Goal: Task Accomplishment & Management: Complete application form

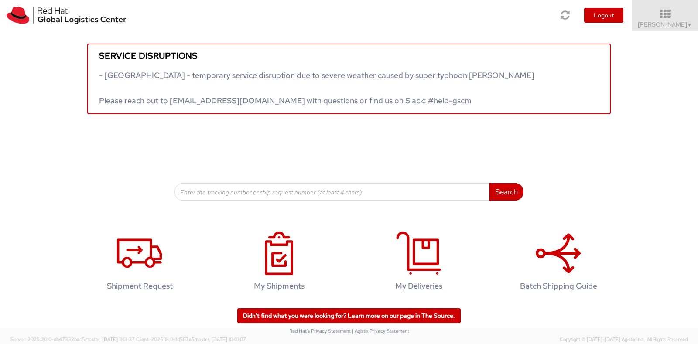
scroll to position [4, 0]
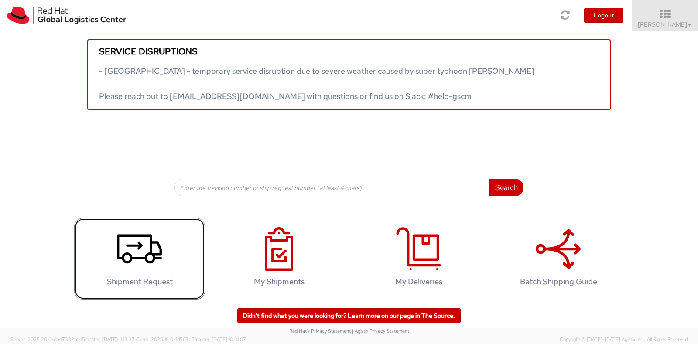
click at [122, 257] on icon at bounding box center [139, 249] width 45 height 44
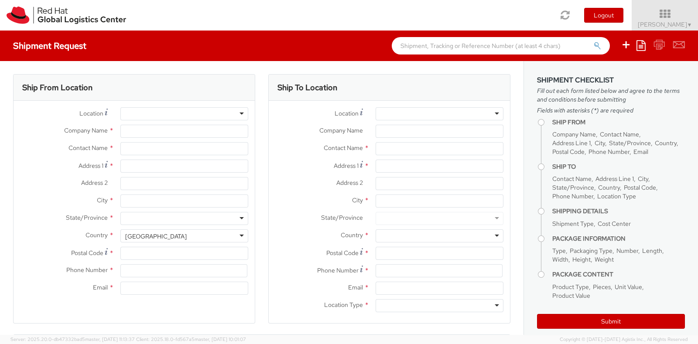
select select
select select "775"
type input "Red Hat India Private Limited"
type input "[PERSON_NAME]"
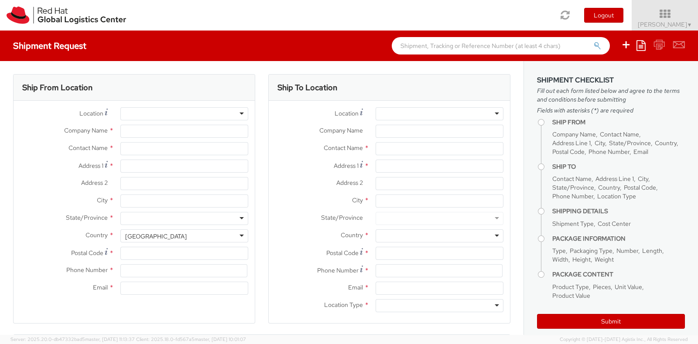
type input "5th Floor, West Wing"
type input "World Mark 1, Aerocity"
type input "NEW DELHI"
type input "110037"
type input "1166442029"
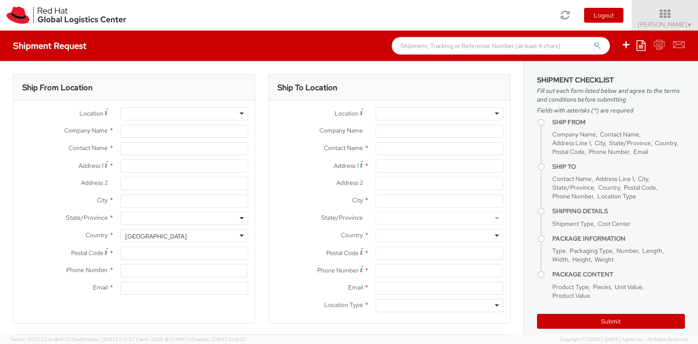
type input "imaini@redhat.com"
select select "CM"
select select "KGS"
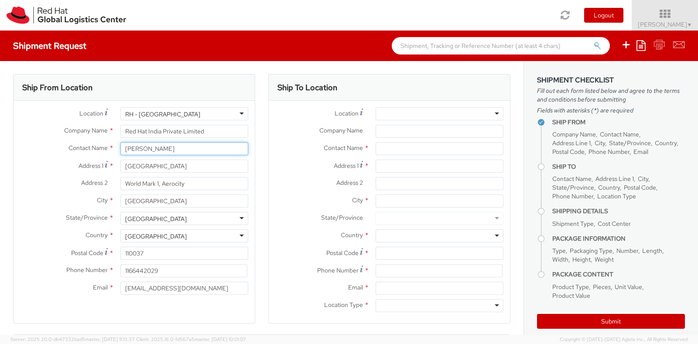
click at [150, 147] on input "[PERSON_NAME]" at bounding box center [184, 148] width 128 height 13
type input "sherry grady"
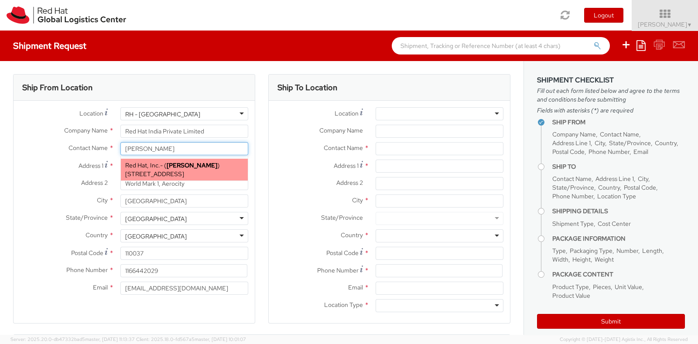
click at [171, 175] on span "100 East Davie Street, FLEX, RALEIGH, NC, 27601, US" at bounding box center [154, 174] width 59 height 8
type input "Red Hat, Inc."
type input "Sherry Grady"
type input "100 East Davie Street"
type input "RALEIGH"
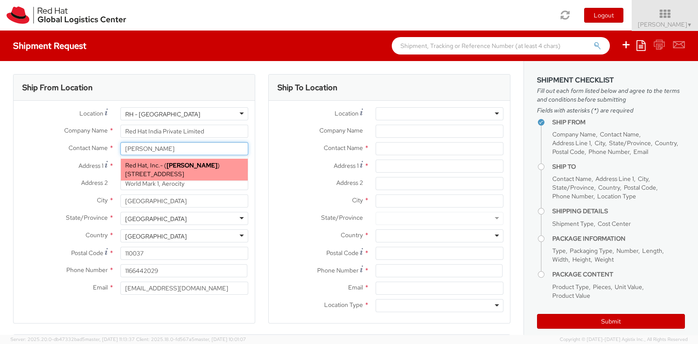
type input "27601"
type input "sgrady@redhat.com"
select select
select select "IN"
select select "LBS"
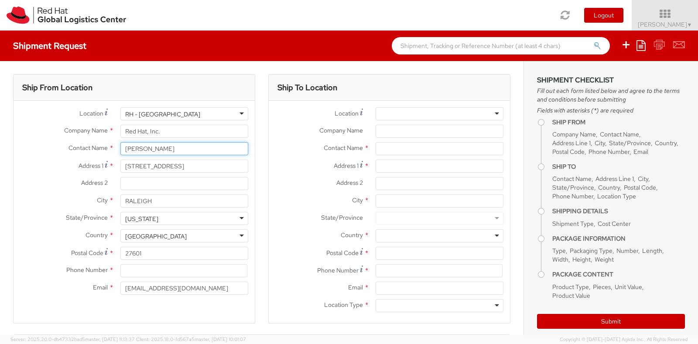
type input "Sherry Grady"
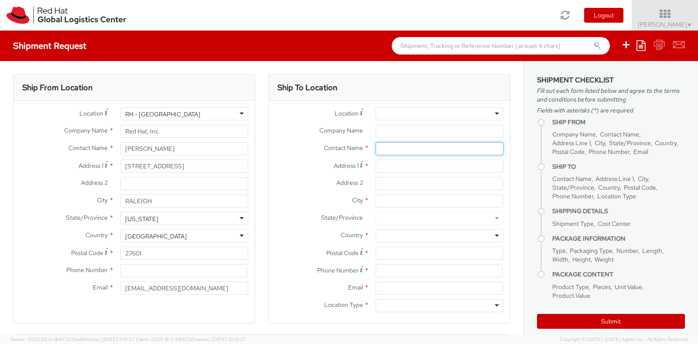
click at [395, 144] on input "text" at bounding box center [439, 148] width 128 height 13
type input "Vandana"
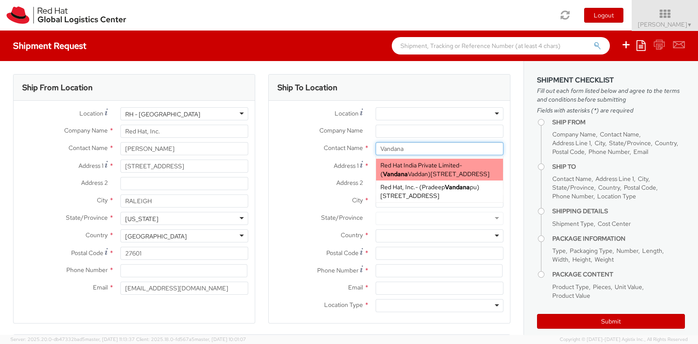
click at [430, 176] on span "A-201, Supreme Business Park, Hiranandani Gardens, 2N313, MUMBAI, MH, 400076, IN" at bounding box center [459, 174] width 59 height 8
type input "Red Hat India Private Limited"
type input "Vandana Vaddan"
type input "A-201, Supreme Business Park"
type input "Hiranandani Gardens"
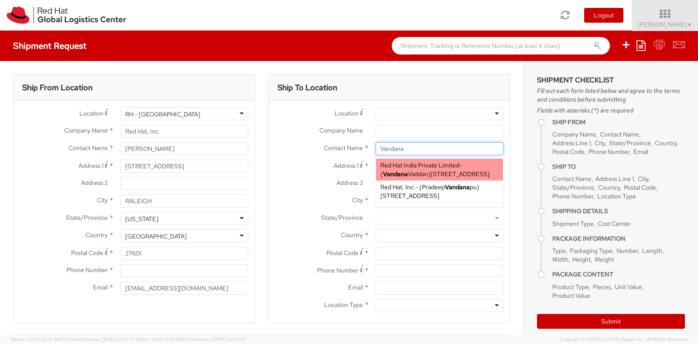
type input "MUMBAI"
type input "400076"
type input "912261147507"
type input "vvaddan@redhat.com"
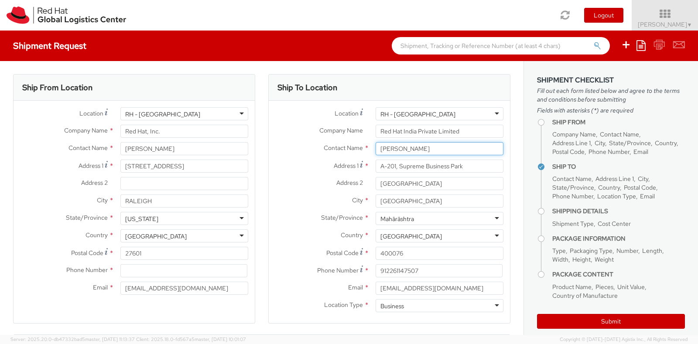
scroll to position [63, 0]
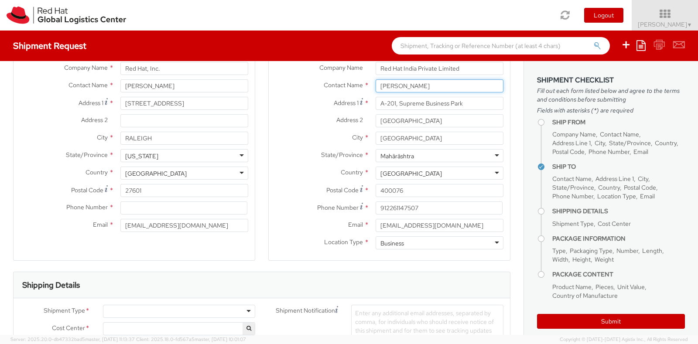
type input "Vandana Vaddan"
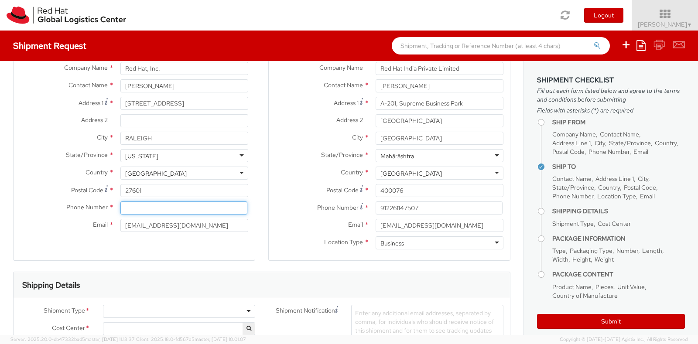
click at [177, 205] on input at bounding box center [183, 207] width 127 height 13
paste input "+1 919.754.4950."
click at [140, 209] on input "+1 919.754.4950." at bounding box center [183, 207] width 127 height 13
click at [154, 209] on input "+1 919754.4950." at bounding box center [183, 207] width 127 height 13
click at [153, 208] on input "+1 919754.4950." at bounding box center [183, 207] width 127 height 13
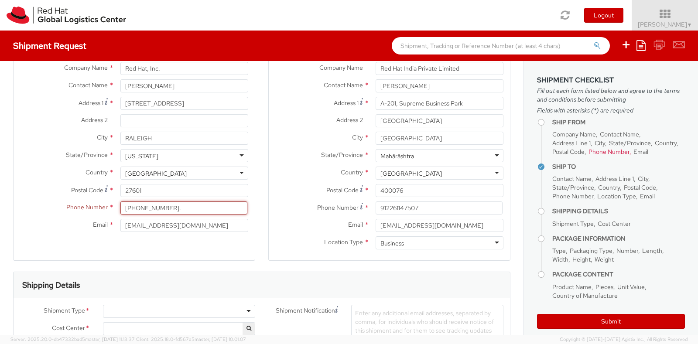
click at [196, 209] on input "+1 9197544950." at bounding box center [183, 207] width 127 height 13
click at [130, 209] on input "+1 9197544950" at bounding box center [183, 207] width 127 height 13
click at [126, 209] on input "+19197544950" at bounding box center [183, 207] width 127 height 13
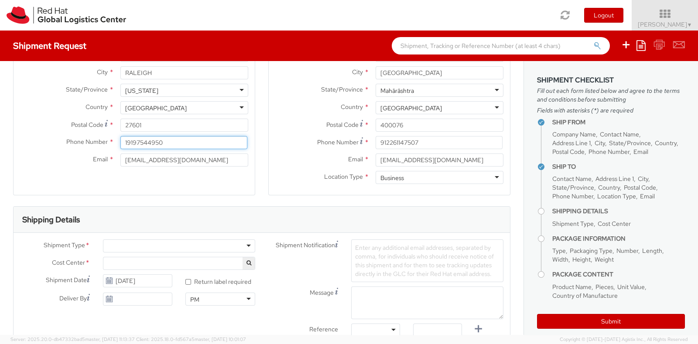
type input "19197544950"
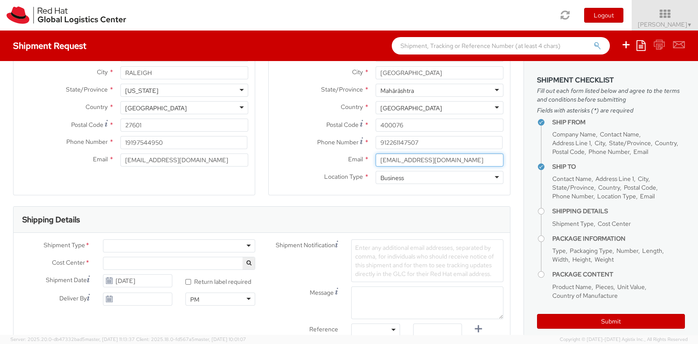
drag, startPoint x: 442, startPoint y: 161, endPoint x: 319, endPoint y: 165, distance: 123.9
click at [319, 165] on div "Email * vvaddan@redhat.com" at bounding box center [389, 159] width 241 height 13
type input "imaini@redhat.com"
click at [313, 201] on div "Ship To Location Location * RH - Mumbai RH - Mumbai RH - Amsterdam - MSO RH - A…" at bounding box center [389, 76] width 242 height 260
click at [160, 252] on div at bounding box center [179, 245] width 152 height 13
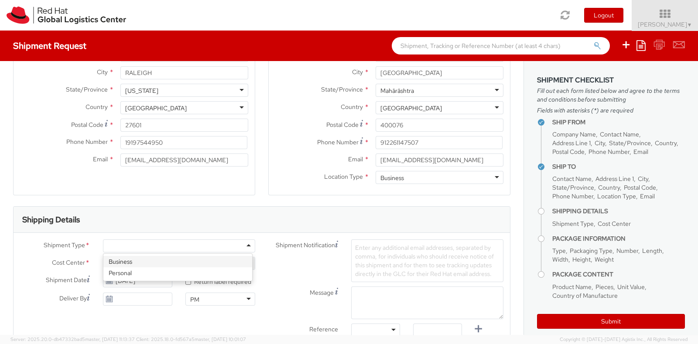
select select "775"
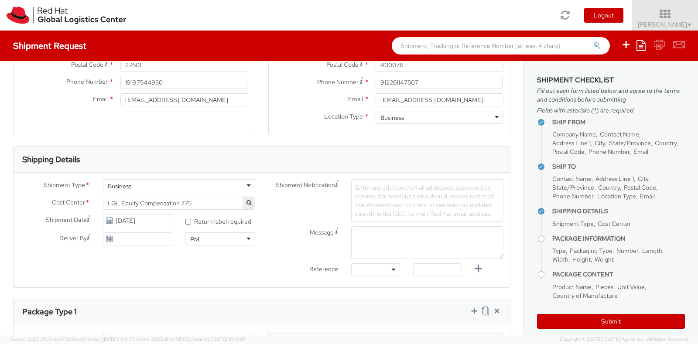
scroll to position [287, 0]
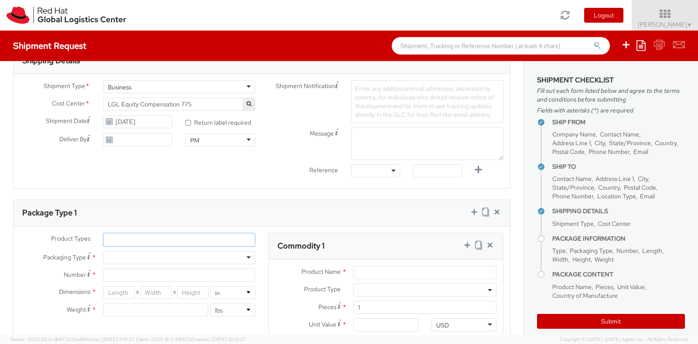
click at [132, 236] on ul at bounding box center [178, 239] width 151 height 13
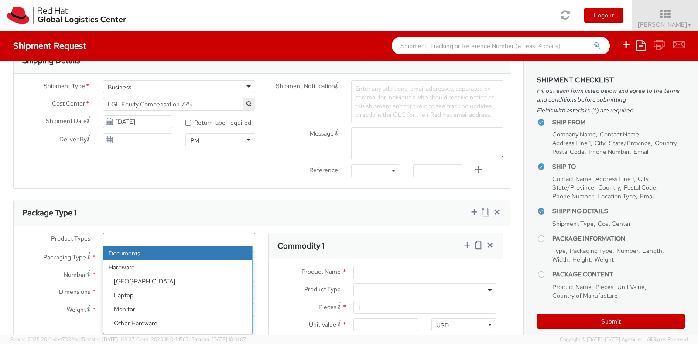
select select "DOCUMENT"
type input "Documents"
select select "DOCUMENT"
type input "1.00"
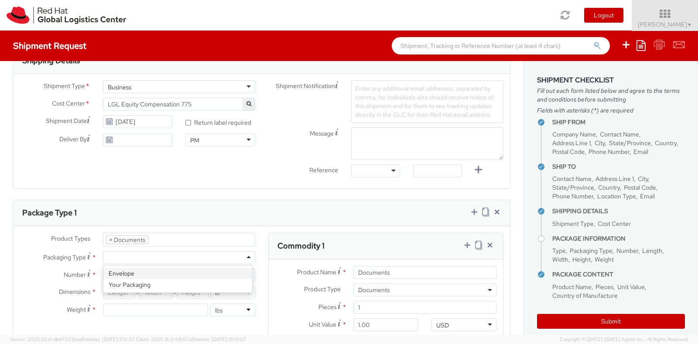
click at [133, 256] on div at bounding box center [179, 257] width 152 height 13
type input "1"
type input "9.5"
type input "12.5"
type input "0.25"
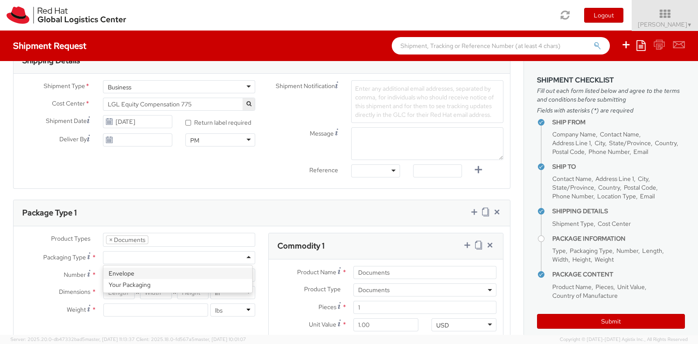
type input "1"
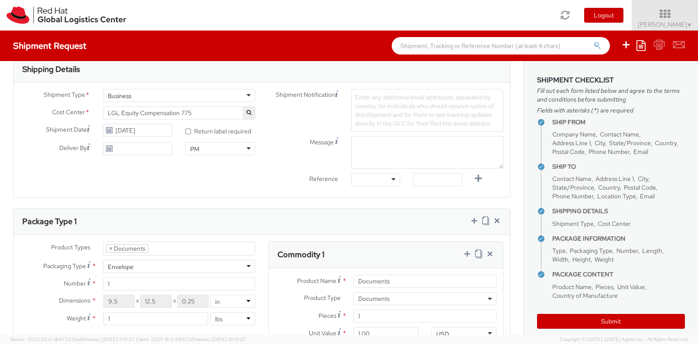
click at [381, 97] on span "Enter any additional email addresses, separated by comma, for individuals who s…" at bounding box center [424, 110] width 139 height 34
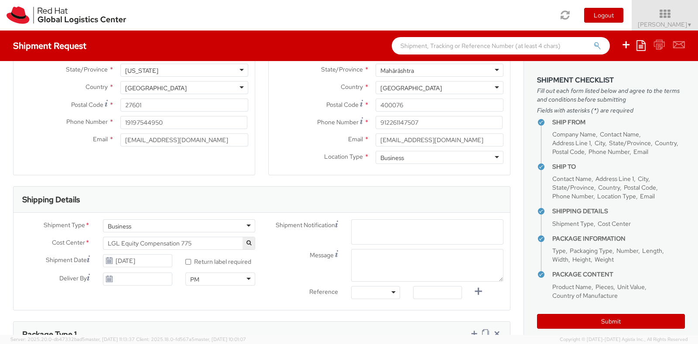
scroll to position [142, 0]
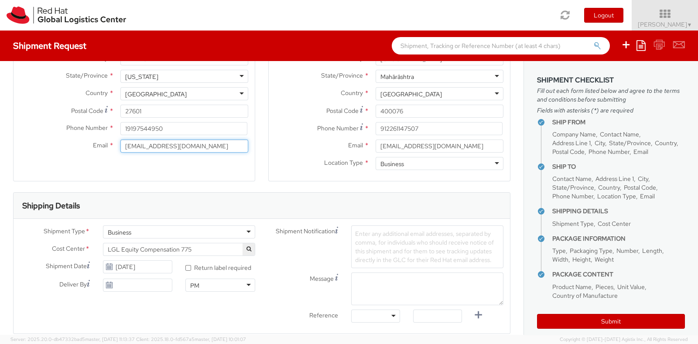
drag, startPoint x: 190, startPoint y: 145, endPoint x: 11, endPoint y: 155, distance: 179.0
click at [11, 155] on div "Ship From Location Location * RH - Raleigh RH - Raleigh RH - Amsterdam - MSO RH…" at bounding box center [134, 62] width 255 height 260
click at [355, 241] on span "Enter any additional email addresses, separated by comma, for individuals who s…" at bounding box center [424, 247] width 139 height 34
paste input "sgrady@redhat.com"
type input "sgrady@redhat.com"
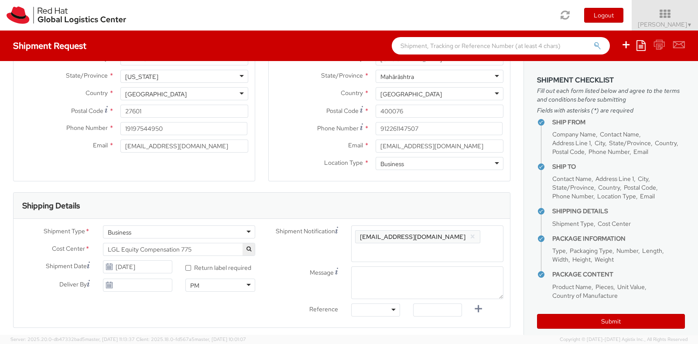
scroll to position [0, 0]
type input "imaini@redhat.com"
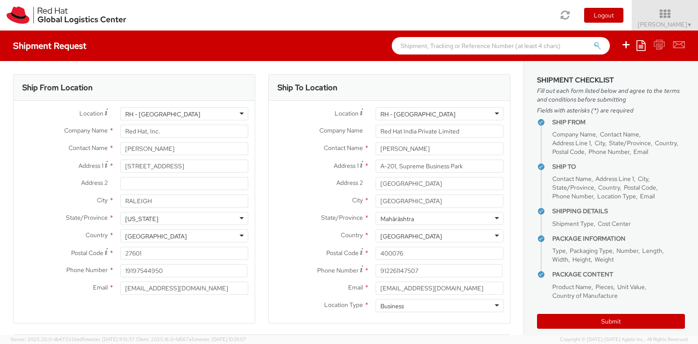
click at [363, 208] on div "City * MUMBAI" at bounding box center [389, 202] width 241 height 17
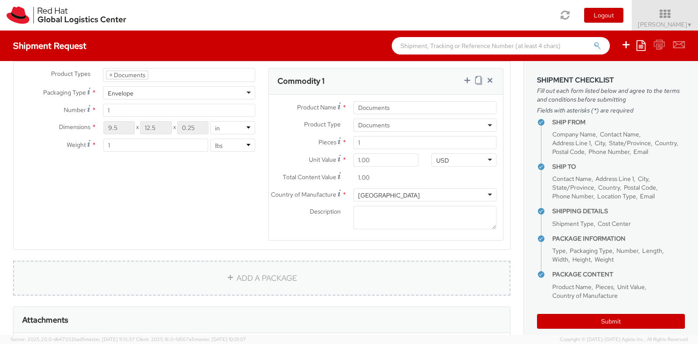
scroll to position [581, 0]
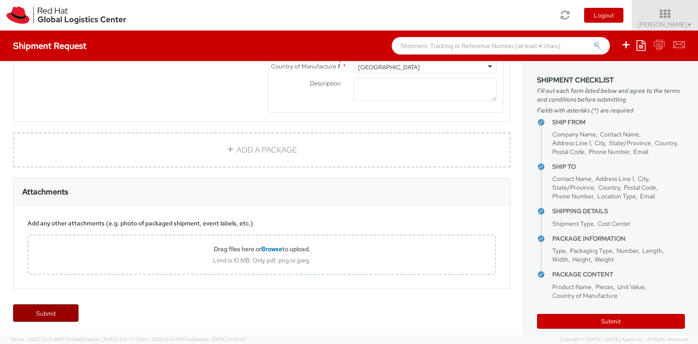
click at [45, 313] on link "Submit" at bounding box center [45, 312] width 65 height 17
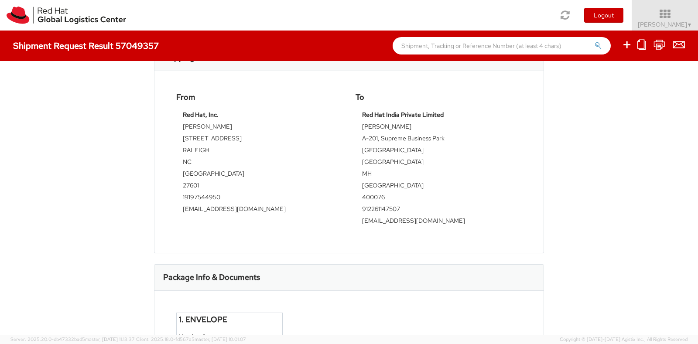
scroll to position [310, 0]
